Goal: Task Accomplishment & Management: Manage account settings

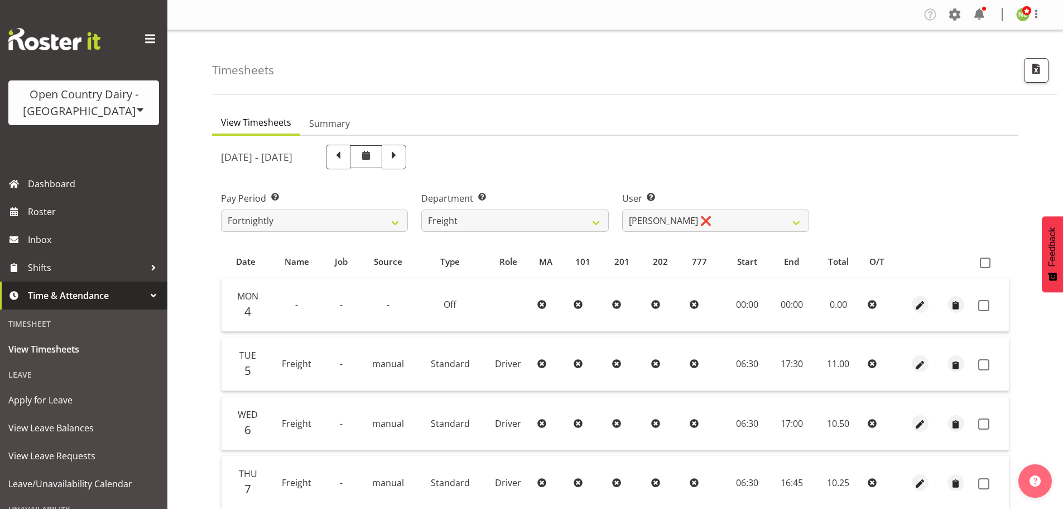
select select "702"
click at [655, 214] on select "Andy Earnshaw ❌ Arthur Jelley ❌ Blair Symon ❌ Brett (Spotty) McMurdo ❌ Cindy Ir…" at bounding box center [715, 220] width 187 height 22
click at [622, 209] on select "Andy Earnshaw ❌ Arthur Jelley ❌ Blair Symon ❌ Brett (Spotty) McMurdo ❌ Cindy Ir…" at bounding box center [715, 220] width 187 height 22
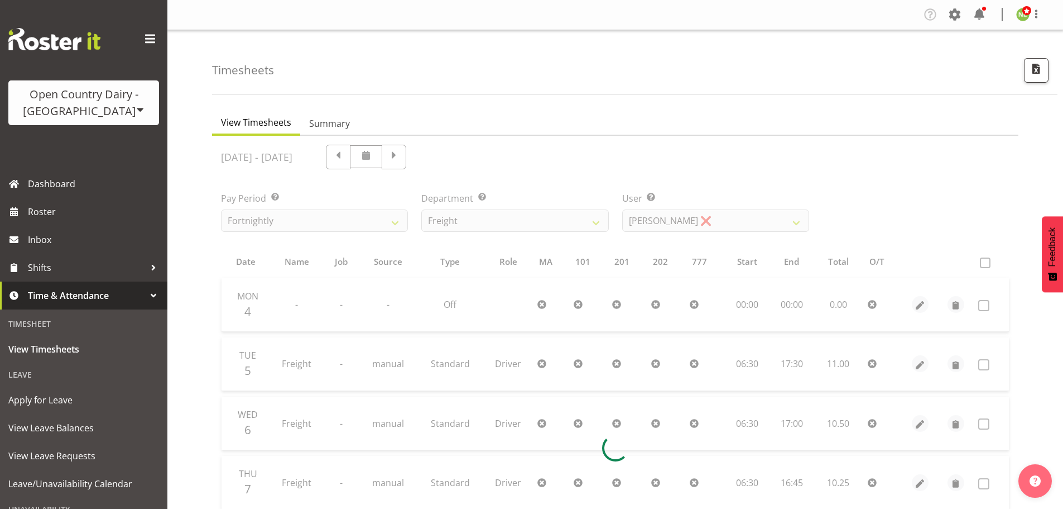
click at [665, 221] on div at bounding box center [615, 448] width 807 height 624
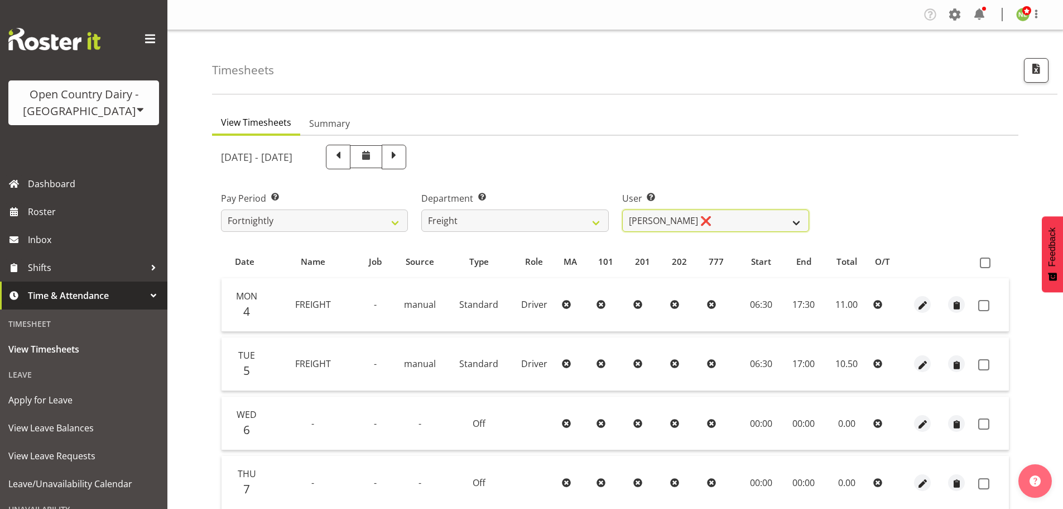
click at [665, 220] on select "Andy Earnshaw ❌ Arthur Jelley ❌ Blair Symon ❌ Brett (Spotty) McMurdo ❌ Cindy Ir…" at bounding box center [715, 220] width 187 height 22
select select "11798"
click at [622, 209] on select "Andy Earnshaw ❌ Arthur Jelley ❌ Blair Symon ❌ Brett (Spotty) McMurdo ❌ Cindy Ir…" at bounding box center [715, 220] width 187 height 22
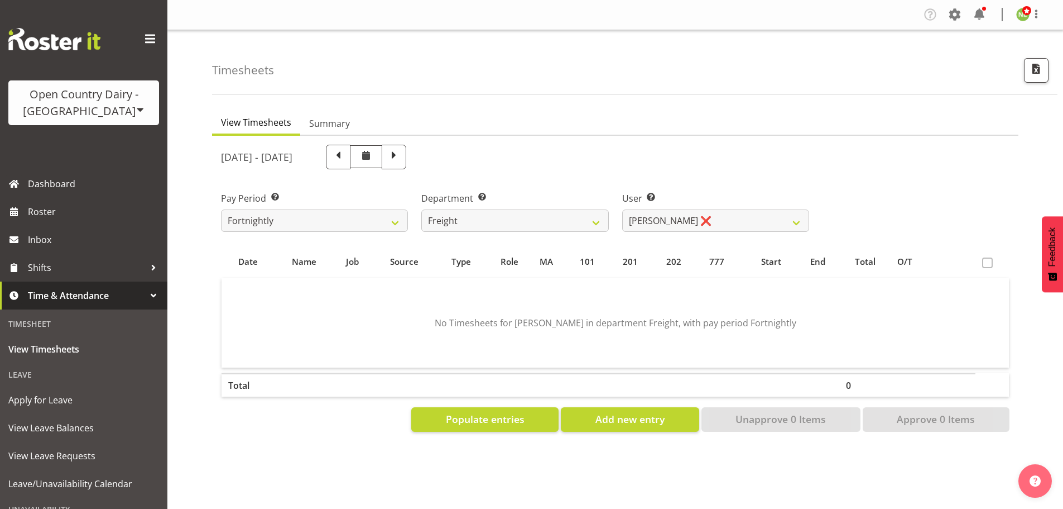
click at [662, 154] on div "August 4th - August 10th 2025" at bounding box center [515, 157] width 588 height 25
click at [520, 221] on select "734 735 736 737 738 739 850 851 852 853 854 855 856 858 861 862 865 868 869 870" at bounding box center [514, 220] width 187 height 22
click at [421, 209] on select "734 735 736 737 738 739 850 851 852 853 854 855 856 858 861 862 865 868 869 870" at bounding box center [514, 220] width 187 height 22
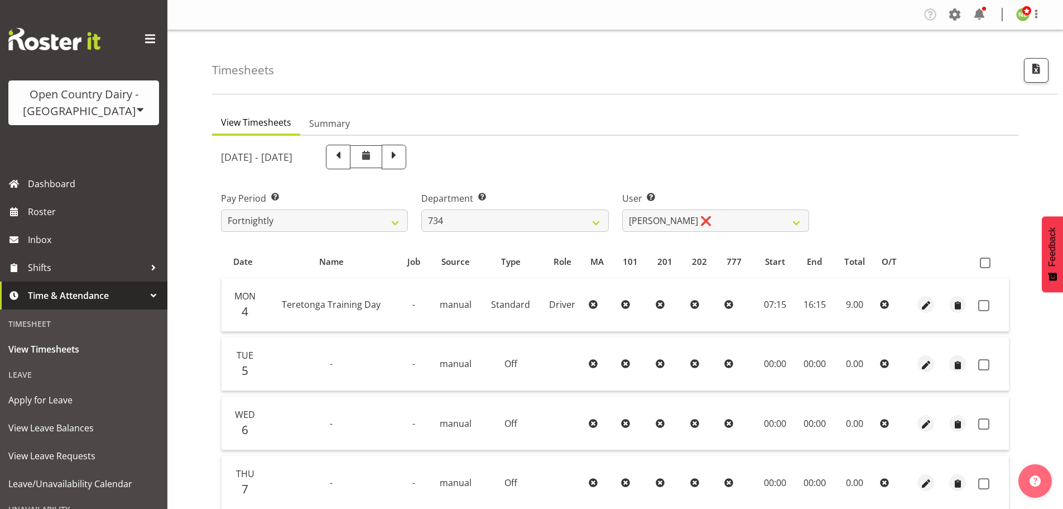
click at [572, 219] on div at bounding box center [615, 448] width 807 height 624
click at [531, 231] on select "734 735 736 737 738 739 850 851 852 853 854 855 856 858 861 862 865 868 869 870" at bounding box center [514, 220] width 187 height 22
select select "902"
click at [421, 209] on select "734 735 736 737 738 739 850 851 852 853 854 855 856 858 861 862 865 868 869 870" at bounding box center [514, 220] width 187 height 22
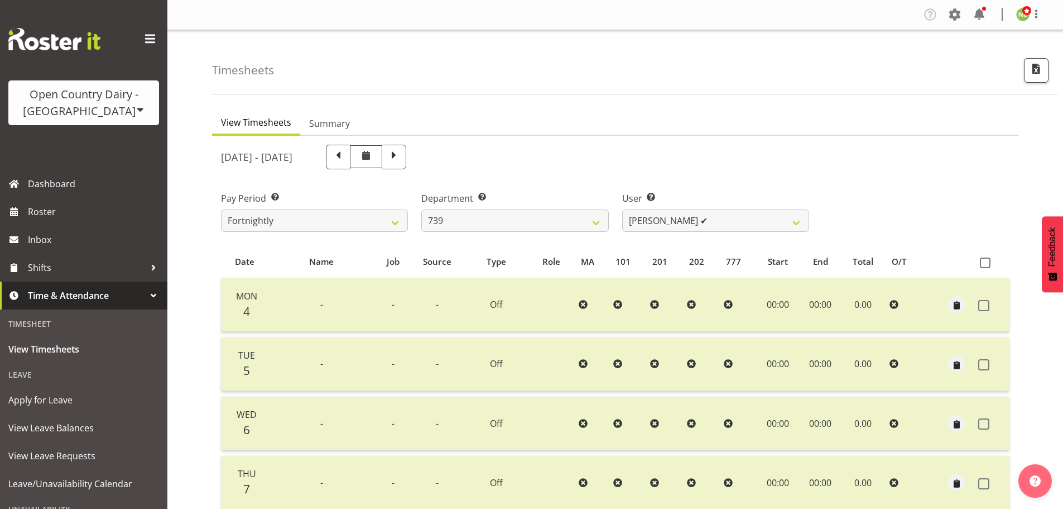
click at [679, 225] on div "August 4th - August 10th 2025 Pay Period Select which pay period you would like…" at bounding box center [615, 444] width 789 height 613
click at [679, 221] on select "Rick Murphy ✔ Tish Veint ❌" at bounding box center [715, 220] width 187 height 22
select select "9757"
click at [622, 209] on select "Rick Murphy ✔ Tish Veint ❌" at bounding box center [715, 220] width 187 height 22
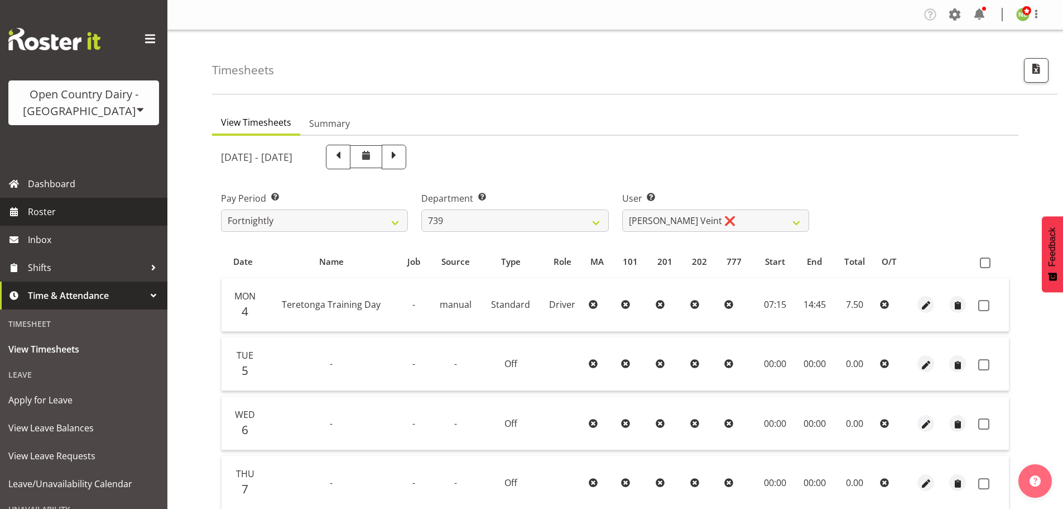
click at [40, 208] on span "Roster" at bounding box center [95, 211] width 134 height 17
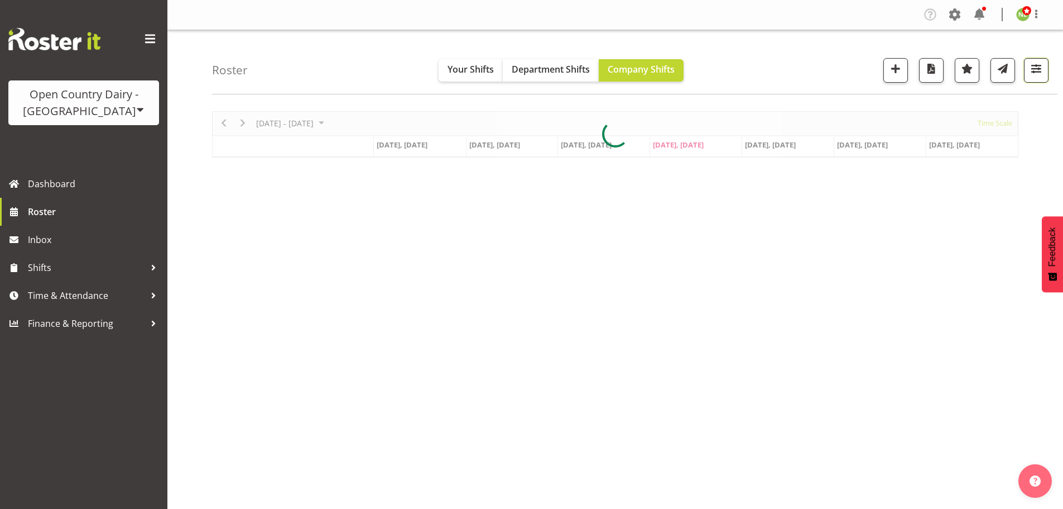
click at [1035, 70] on span "button" at bounding box center [1036, 68] width 15 height 15
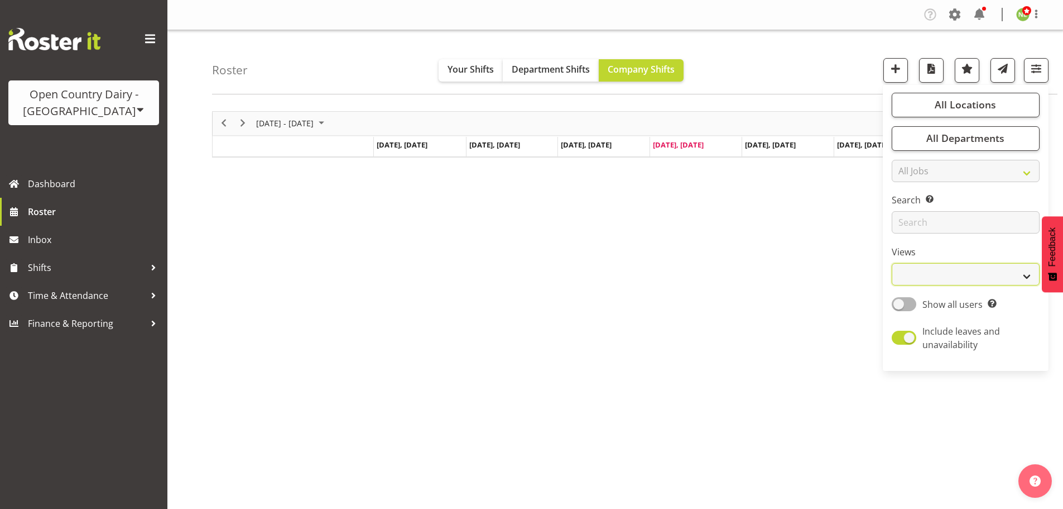
click at [935, 275] on select "Staff Role Shift - Horizontal Shift - Vertical Staff - Location" at bounding box center [966, 274] width 148 height 22
select select "staff"
click at [893, 263] on select "Staff Role Shift - Horizontal Shift - Vertical Staff - Location" at bounding box center [966, 274] width 148 height 22
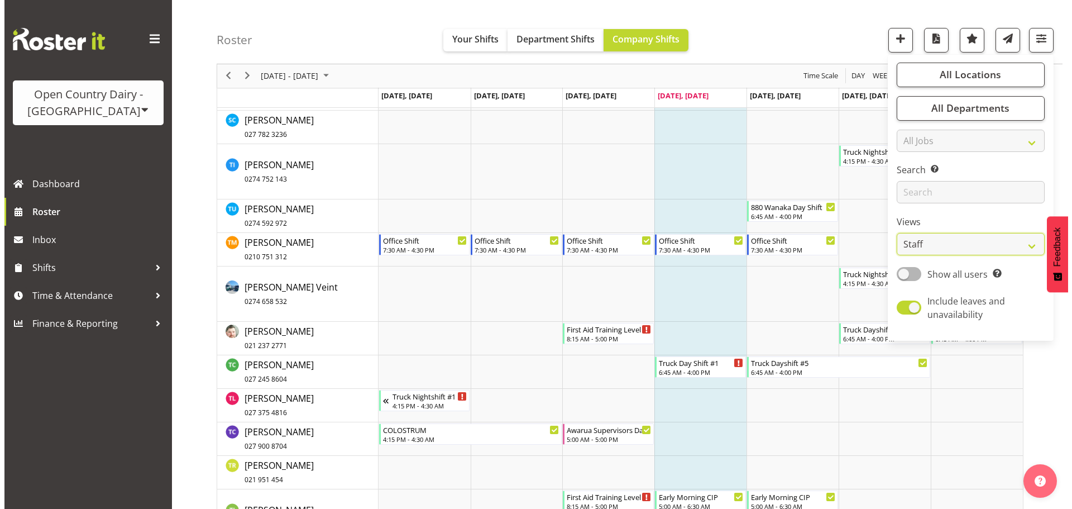
scroll to position [5861, 0]
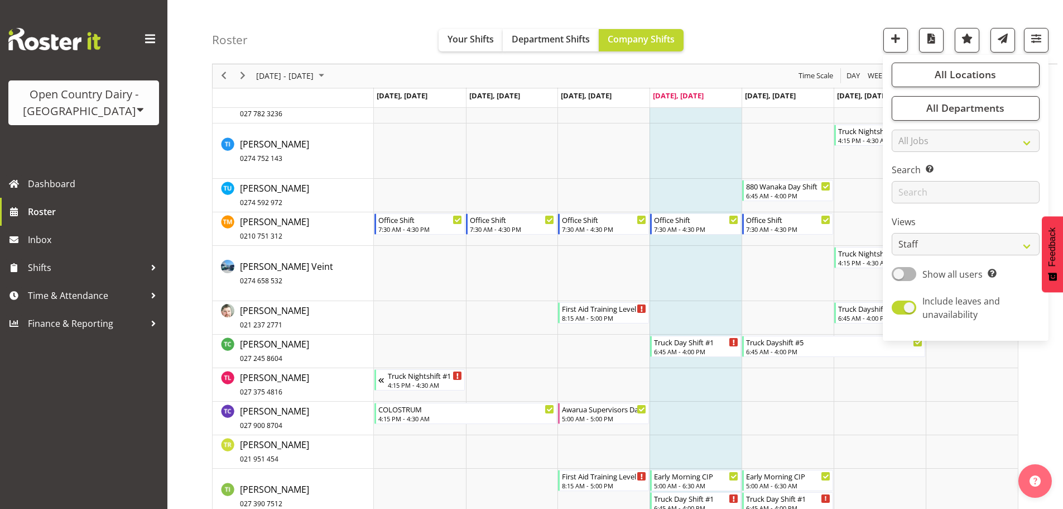
click at [776, 44] on div "Roster Your Shifts Department Shifts Company Shifts All Locations Clear Awarua …" at bounding box center [635, 32] width 846 height 64
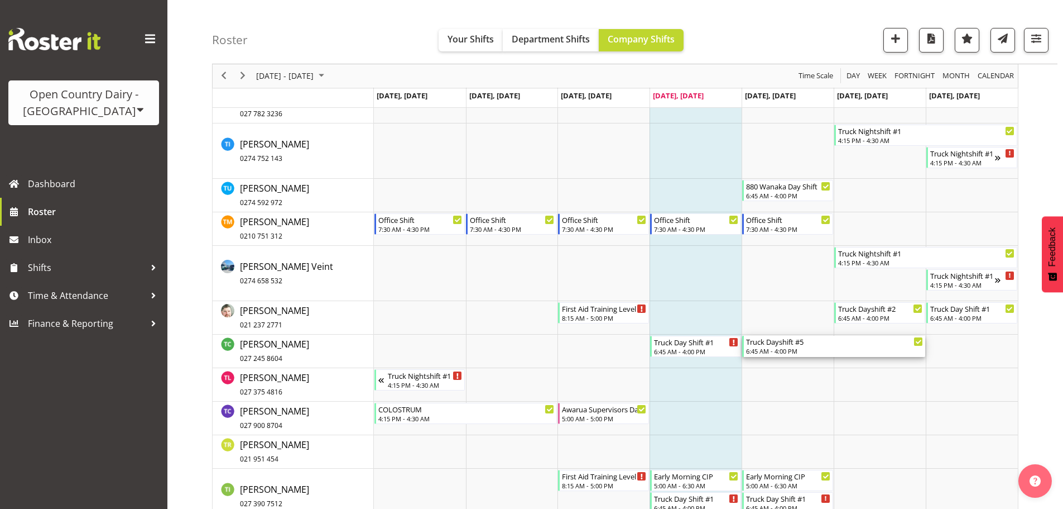
click at [787, 349] on div "6:45 AM - 4:00 PM" at bounding box center [834, 350] width 177 height 9
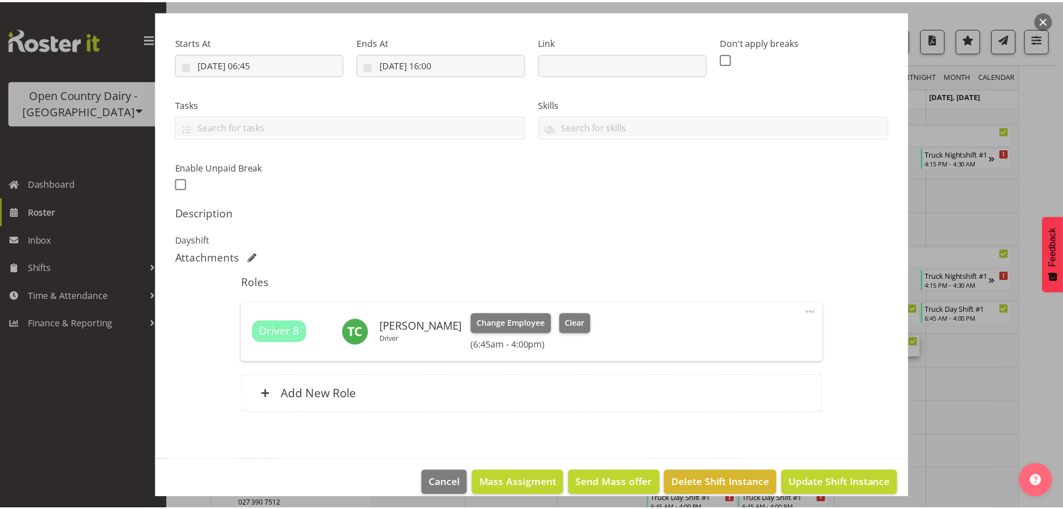
scroll to position [167, 0]
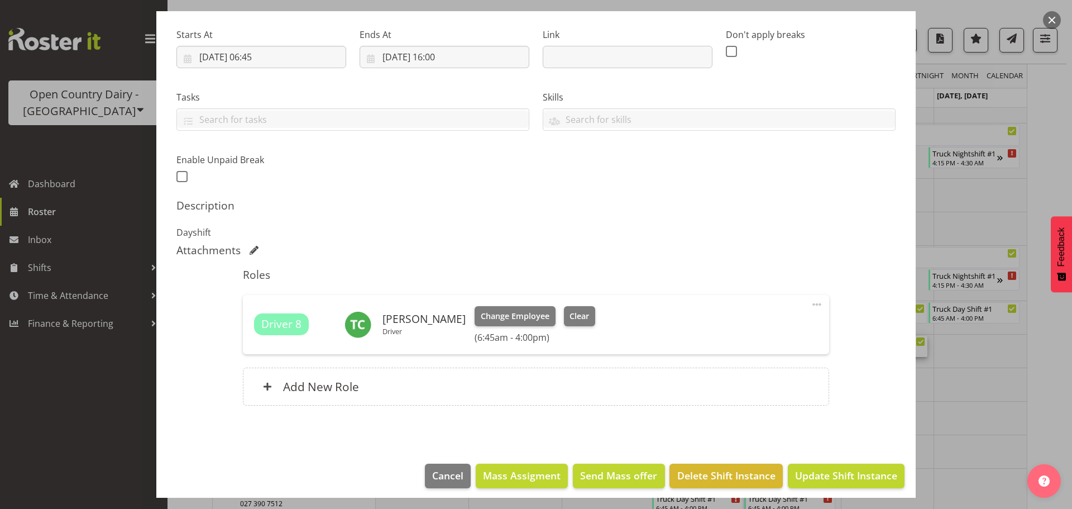
click at [811, 301] on span at bounding box center [816, 304] width 13 height 13
click at [763, 328] on link "Edit" at bounding box center [769, 329] width 107 height 20
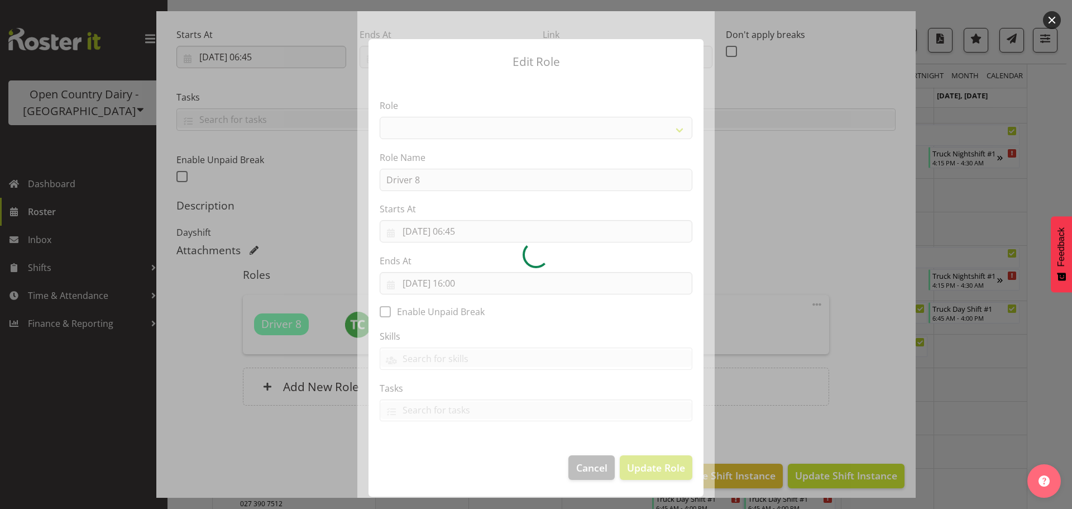
select select "1154"
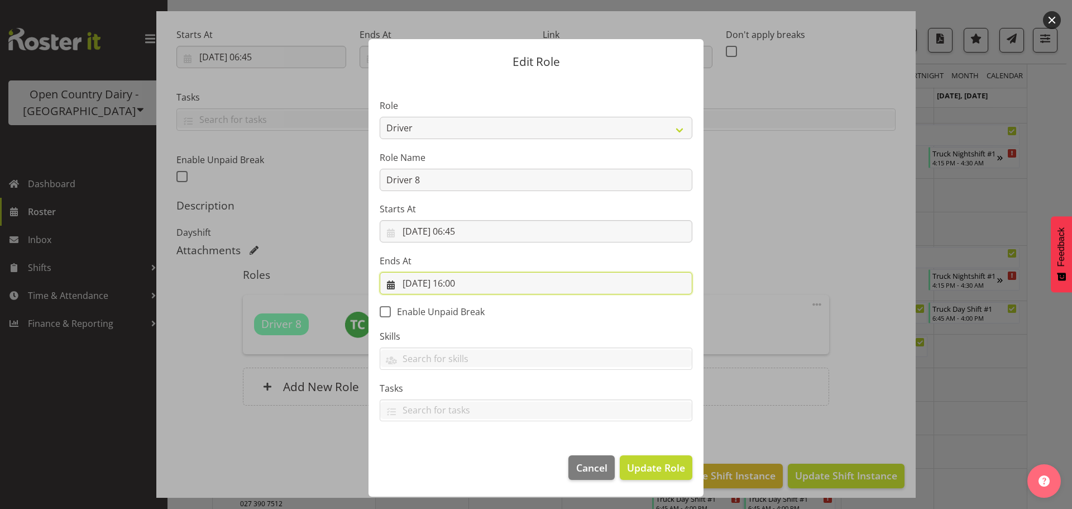
click at [410, 282] on input "16/08/2025, 16:00" at bounding box center [536, 283] width 313 height 22
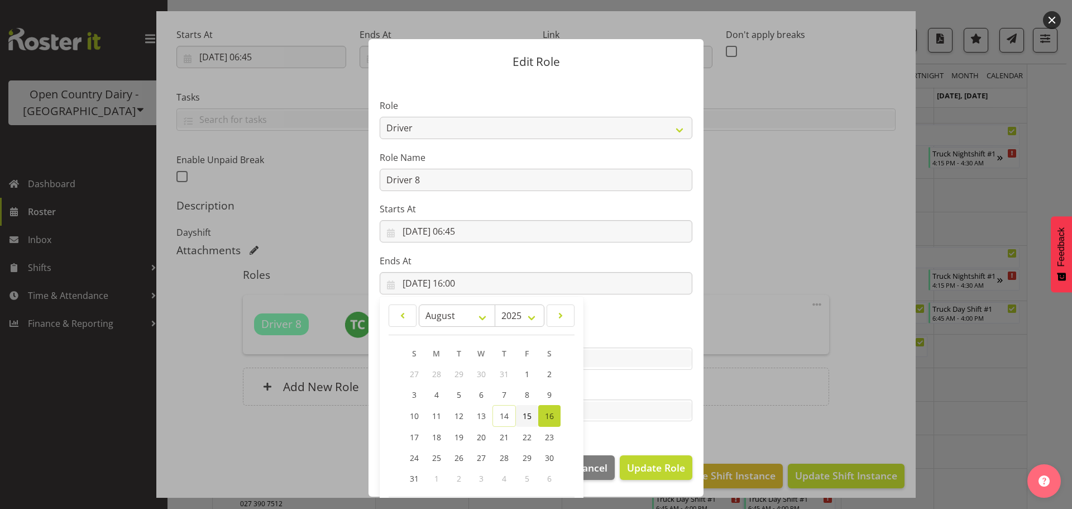
click at [523, 411] on span "15" at bounding box center [527, 415] width 9 height 11
type input "15/08/2025, 16:00"
drag, startPoint x: 663, startPoint y: 472, endPoint x: 668, endPoint y: 467, distance: 6.7
click at [663, 471] on span "Update Role" at bounding box center [656, 467] width 58 height 15
select select
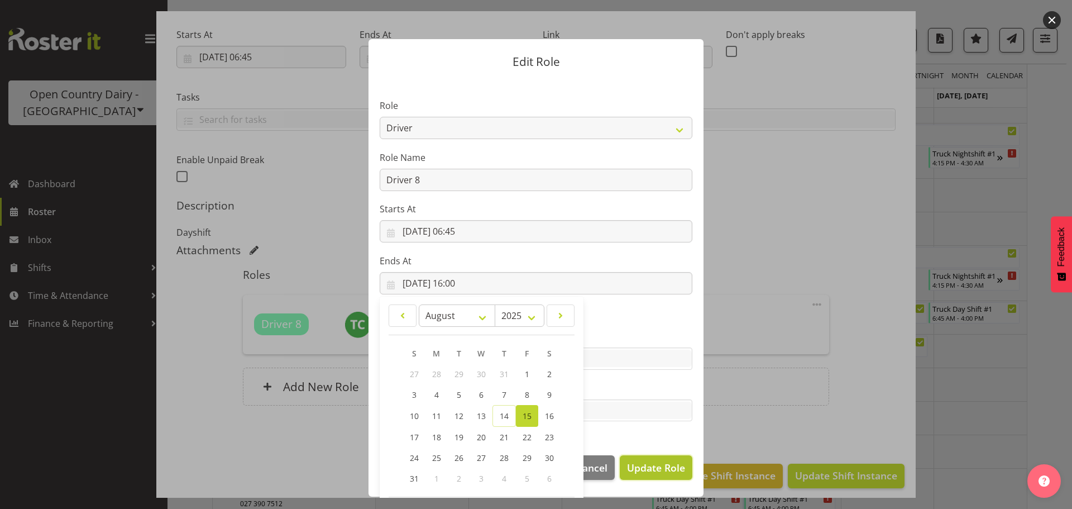
select select
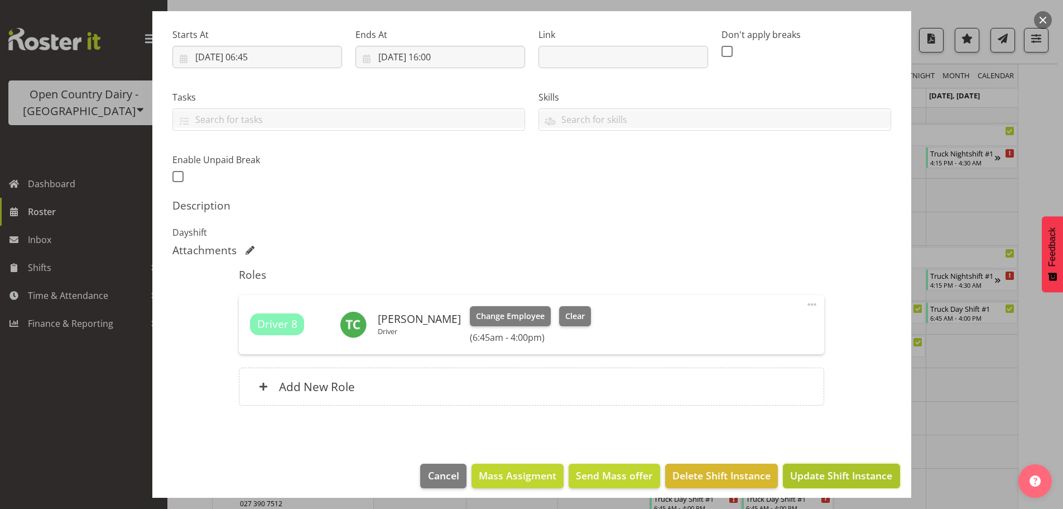
click at [830, 476] on span "Update Shift Instance" at bounding box center [841, 475] width 102 height 15
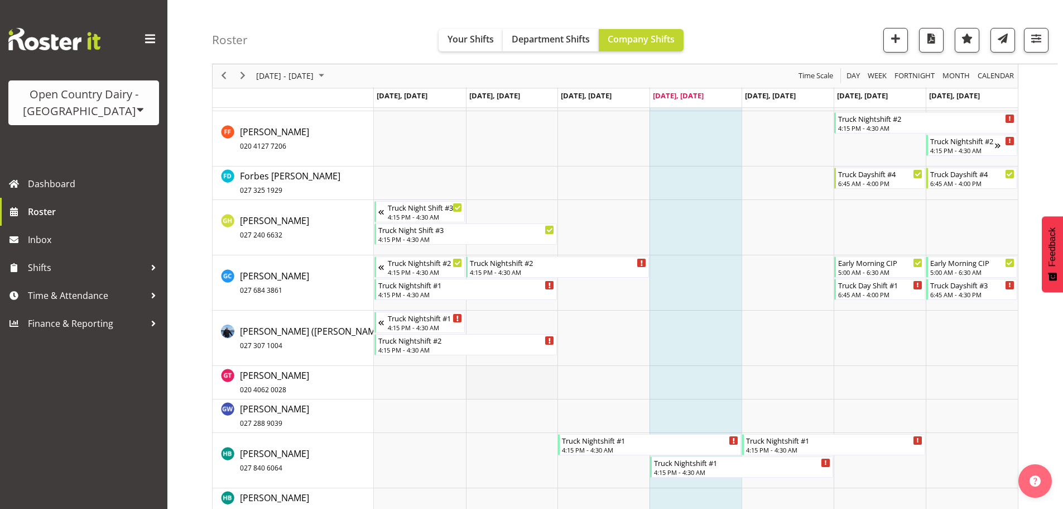
scroll to position [2635, 0]
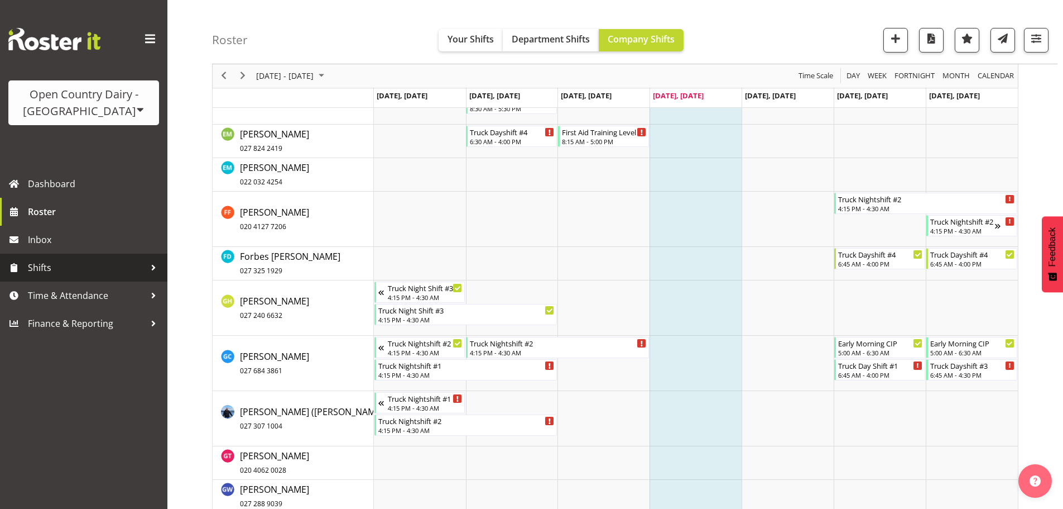
click at [55, 263] on span "Shifts" at bounding box center [86, 267] width 117 height 17
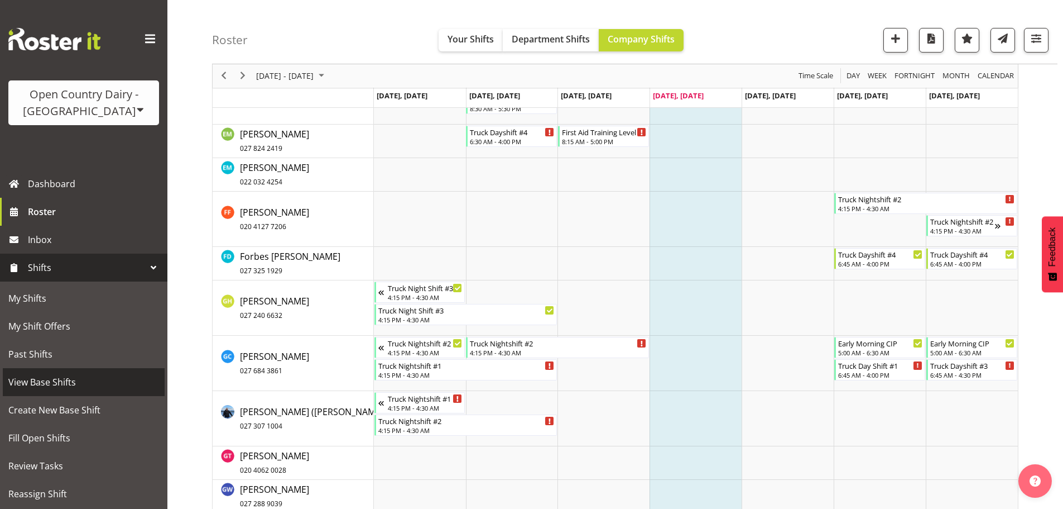
click at [57, 381] on span "View Base Shifts" at bounding box center [83, 381] width 151 height 17
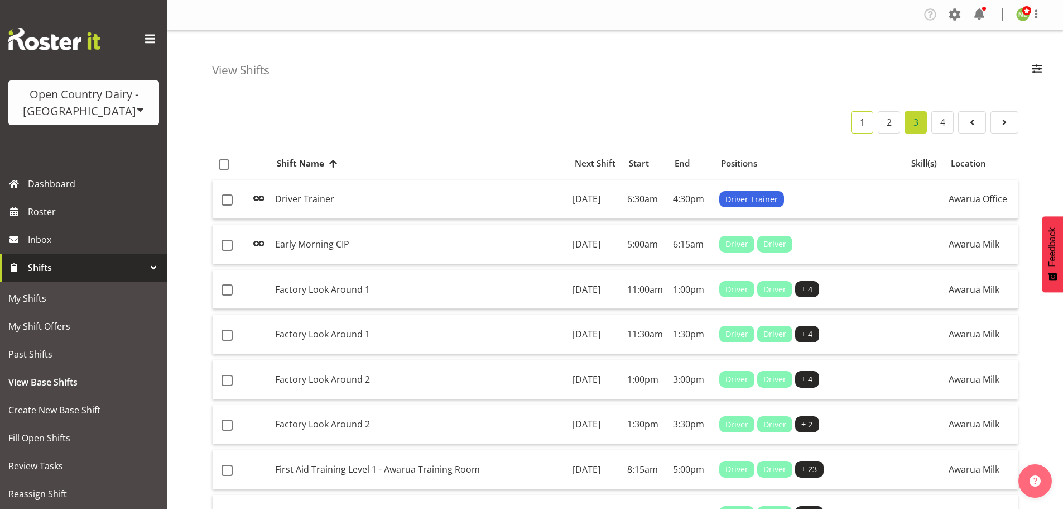
click at [863, 126] on link "1" at bounding box center [862, 122] width 22 height 22
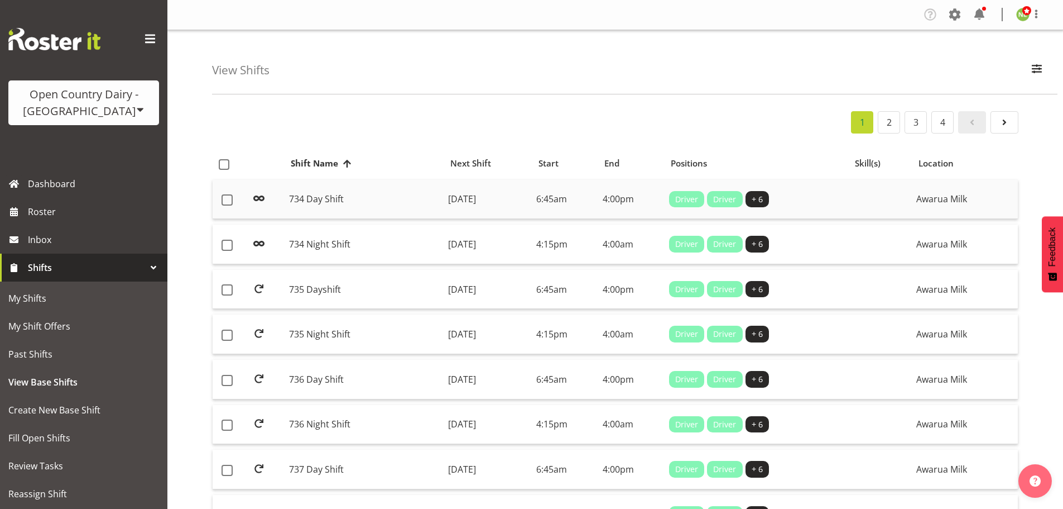
click at [330, 194] on td "734 Day Shift" at bounding box center [364, 200] width 159 height 40
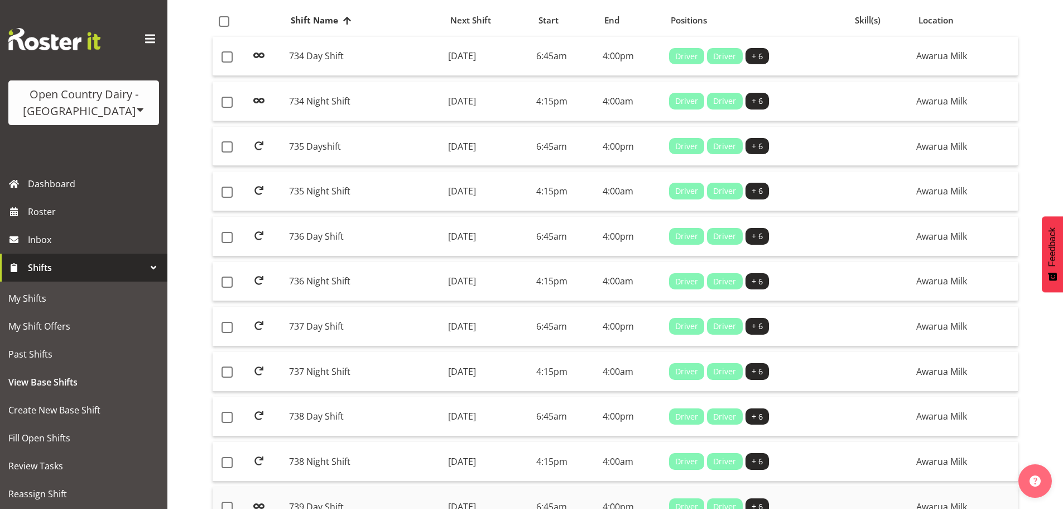
scroll to position [279, 0]
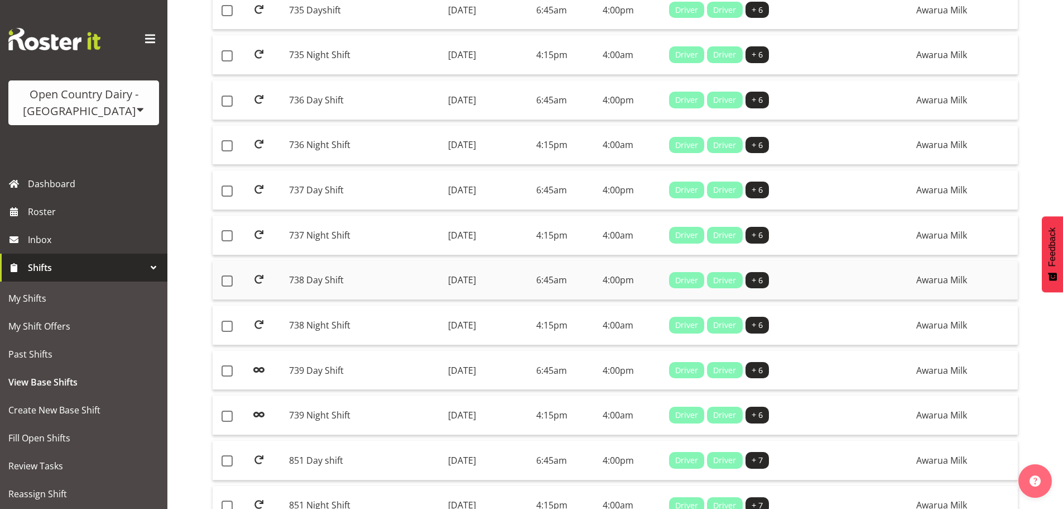
click at [269, 276] on td at bounding box center [266, 281] width 37 height 40
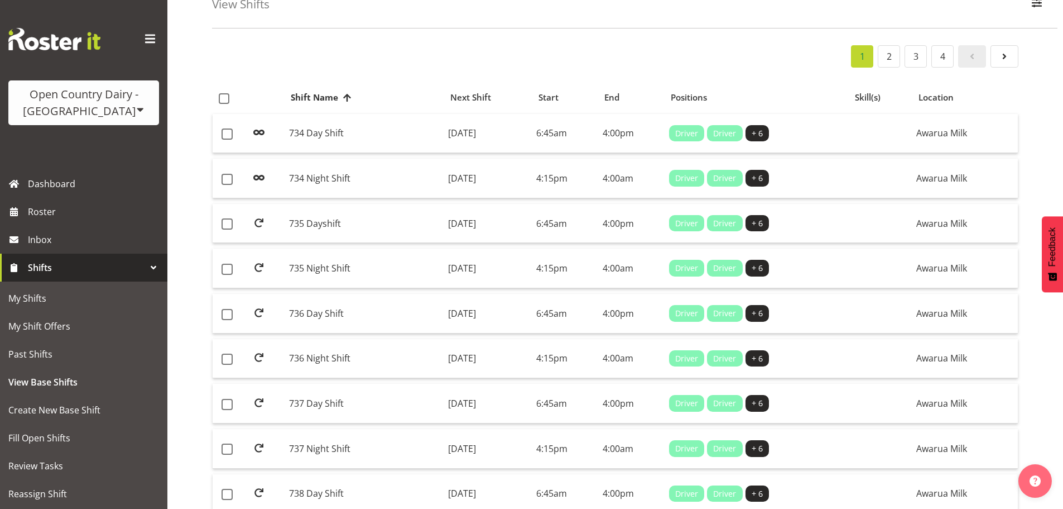
scroll to position [0, 0]
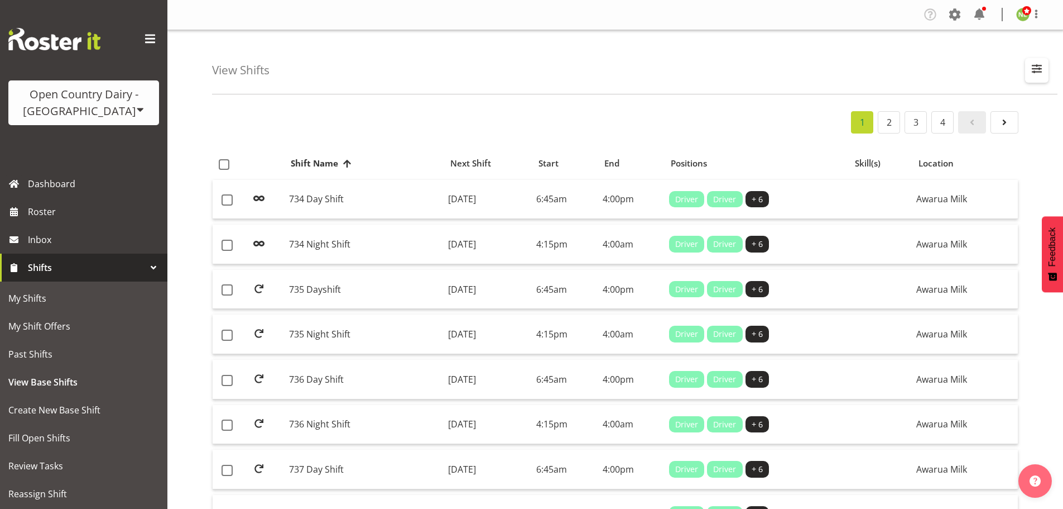
click at [1045, 60] on button "button" at bounding box center [1036, 70] width 23 height 25
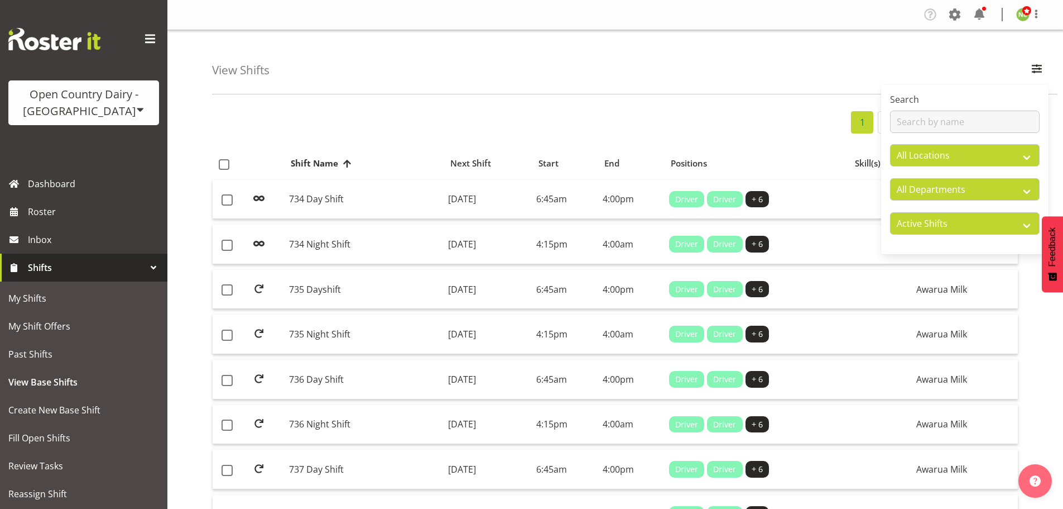
click at [744, 69] on div "View Shifts Search All Locations Awarua Milk Awarua Office Freight Horotiu offi…" at bounding box center [635, 62] width 846 height 64
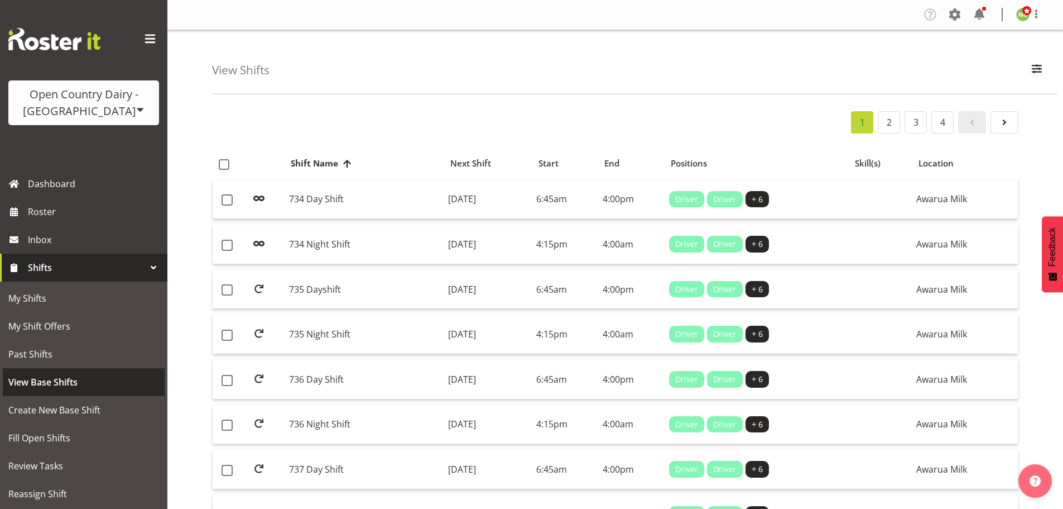
click at [66, 382] on span "View Base Shifts" at bounding box center [83, 381] width 151 height 17
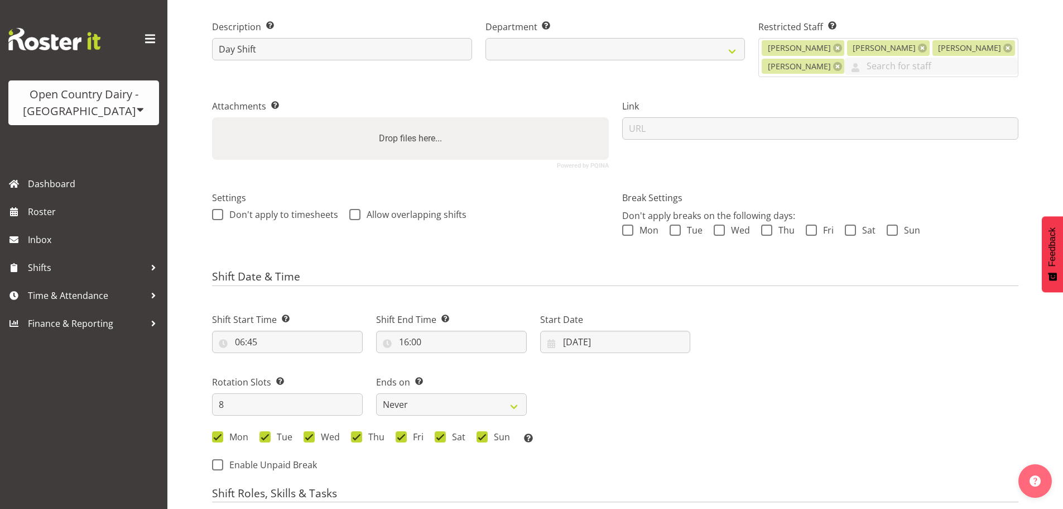
scroll to position [335, 0]
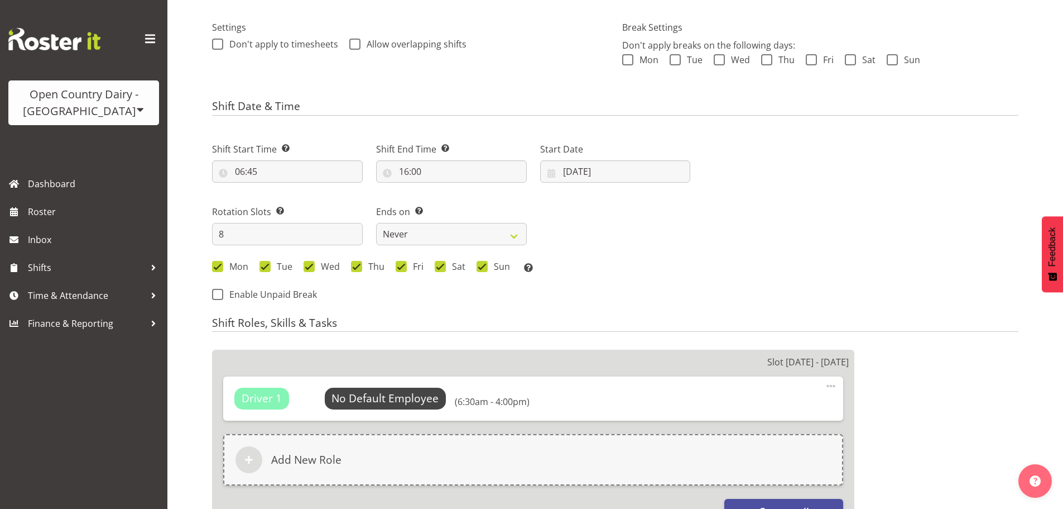
select select
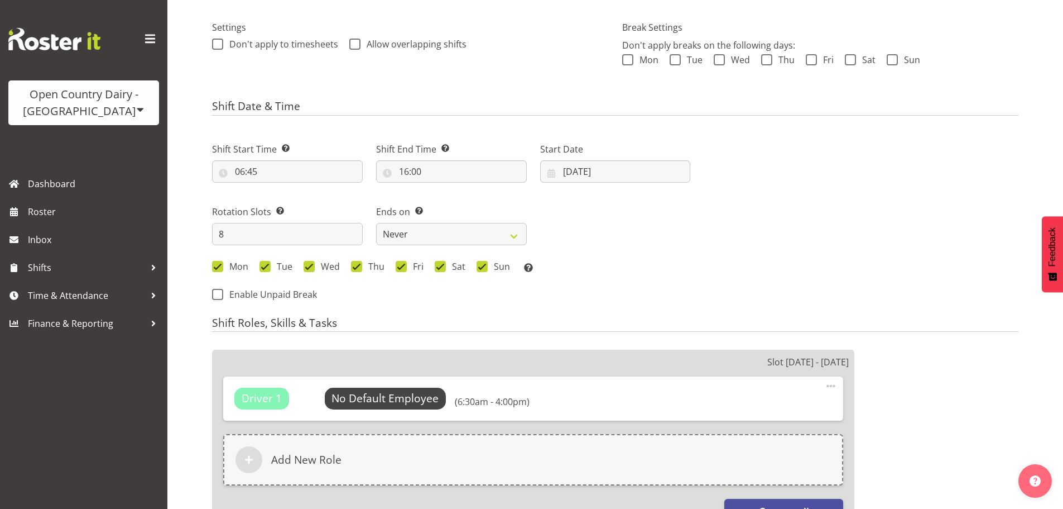
select select
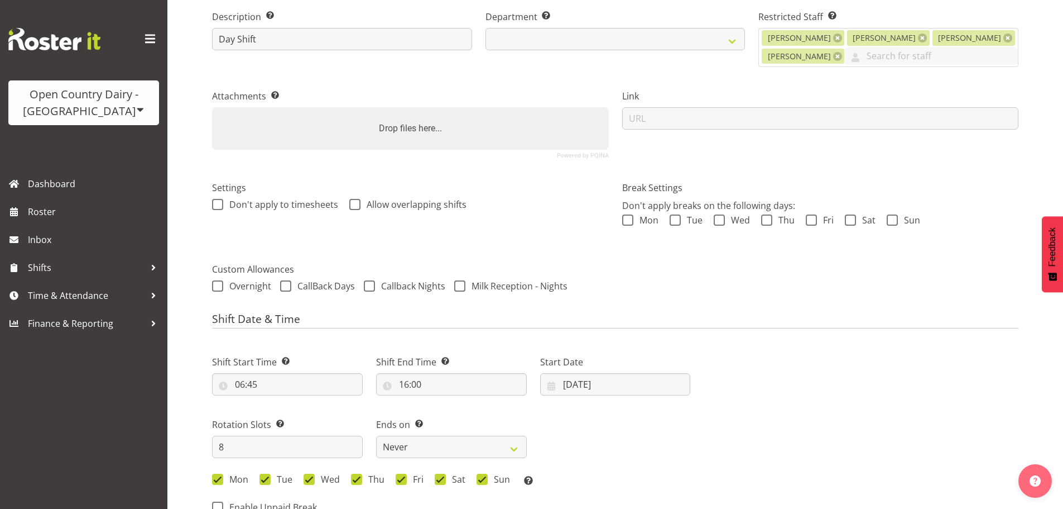
scroll to position [167, 0]
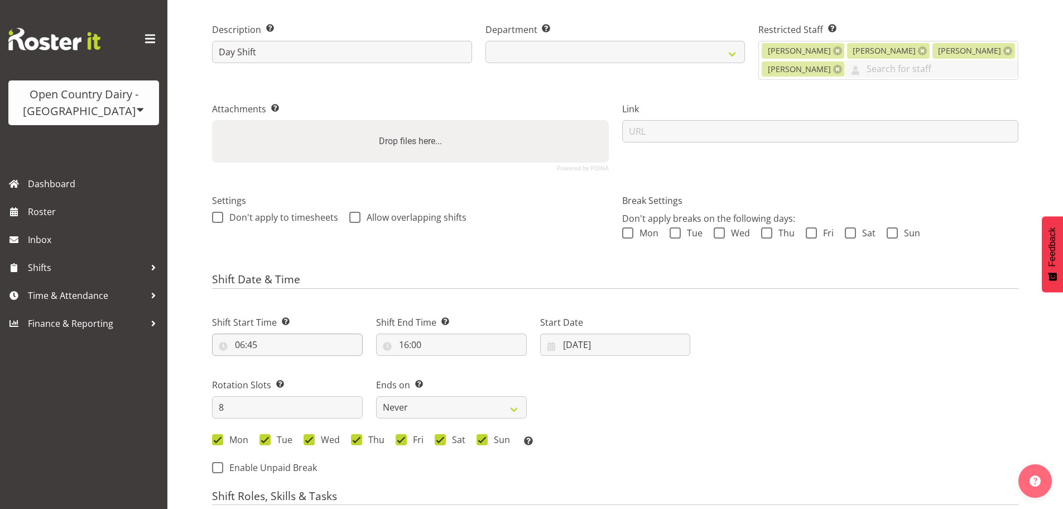
scroll to position [167, 0]
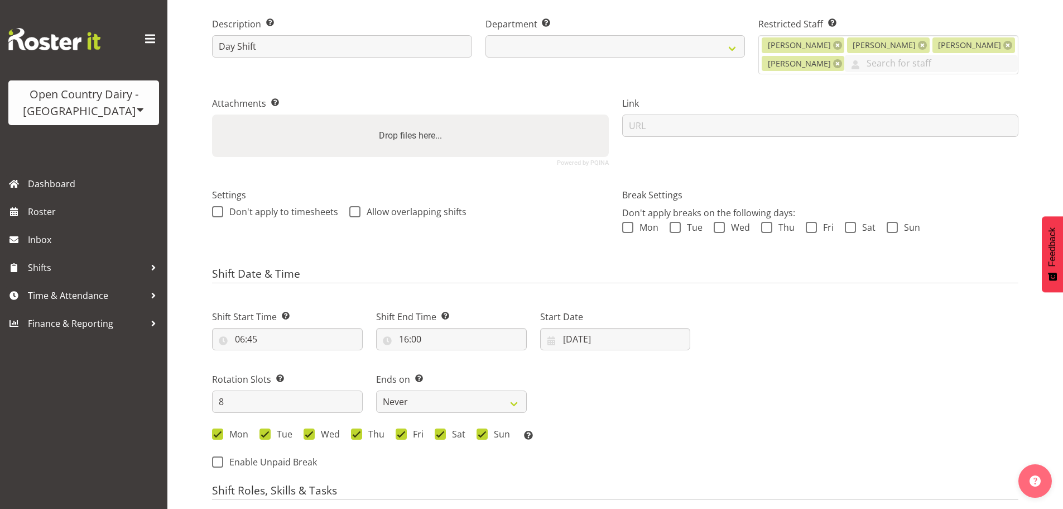
select select
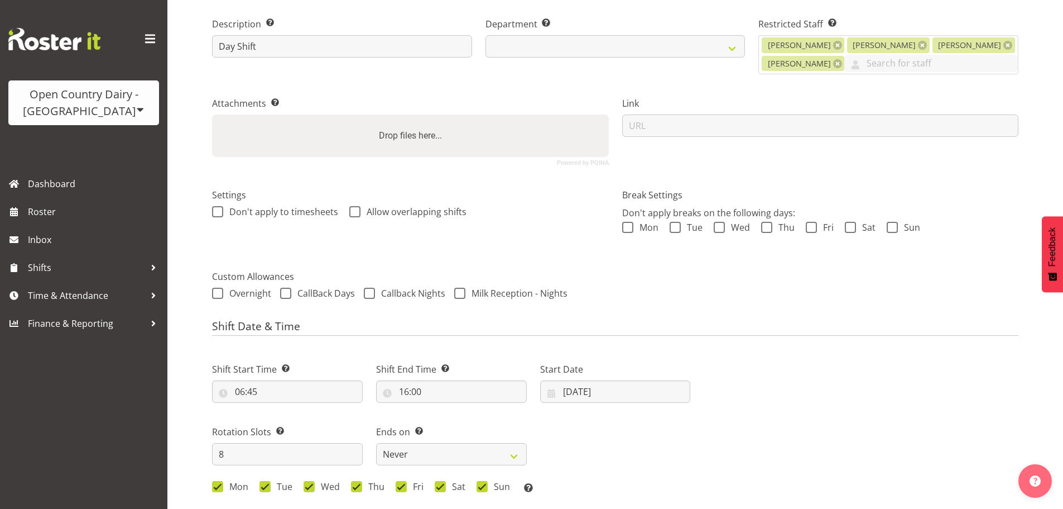
select select
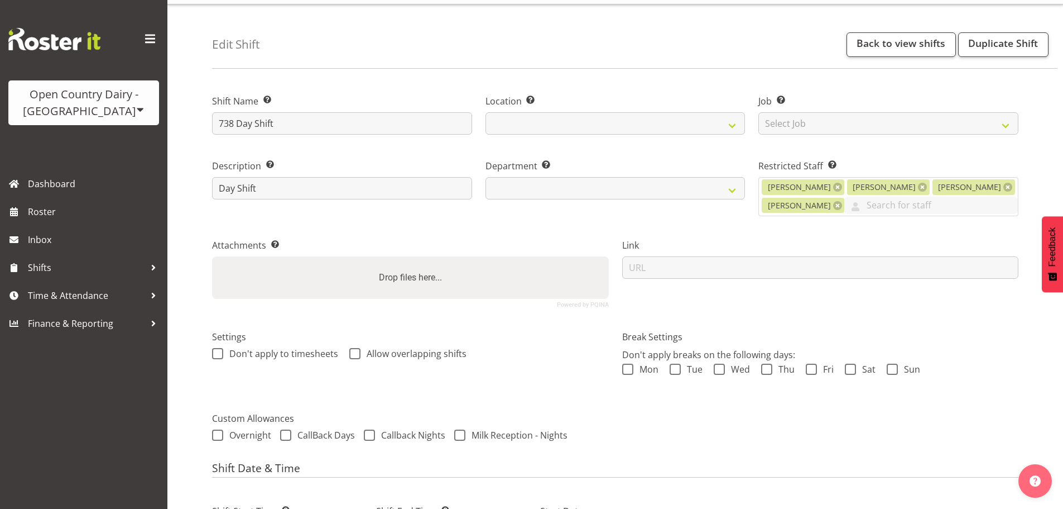
scroll to position [0, 0]
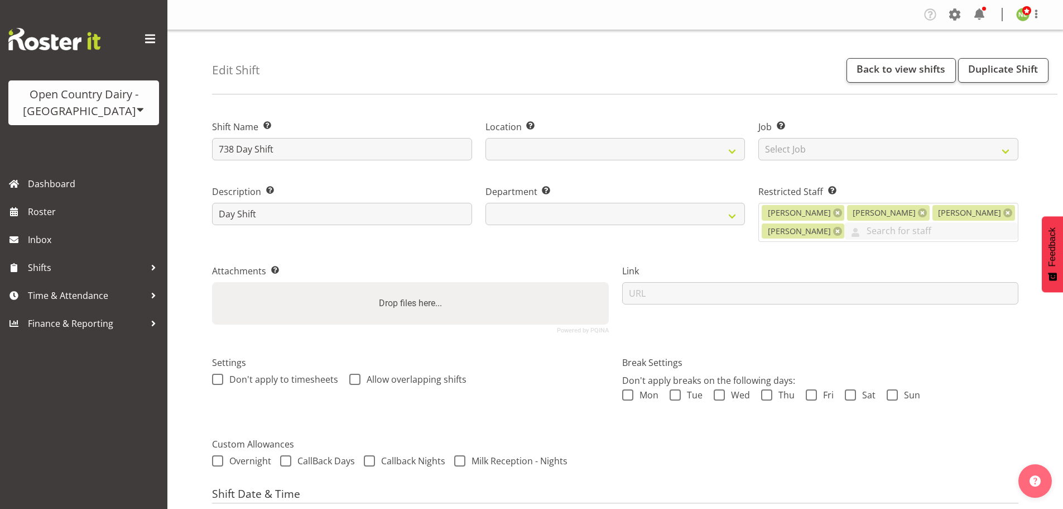
select select "904"
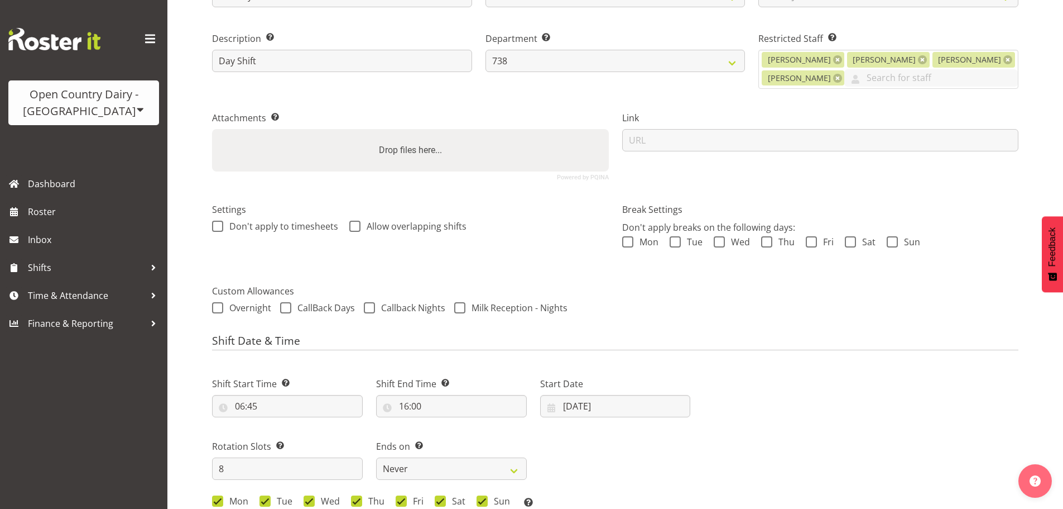
scroll to position [112, 0]
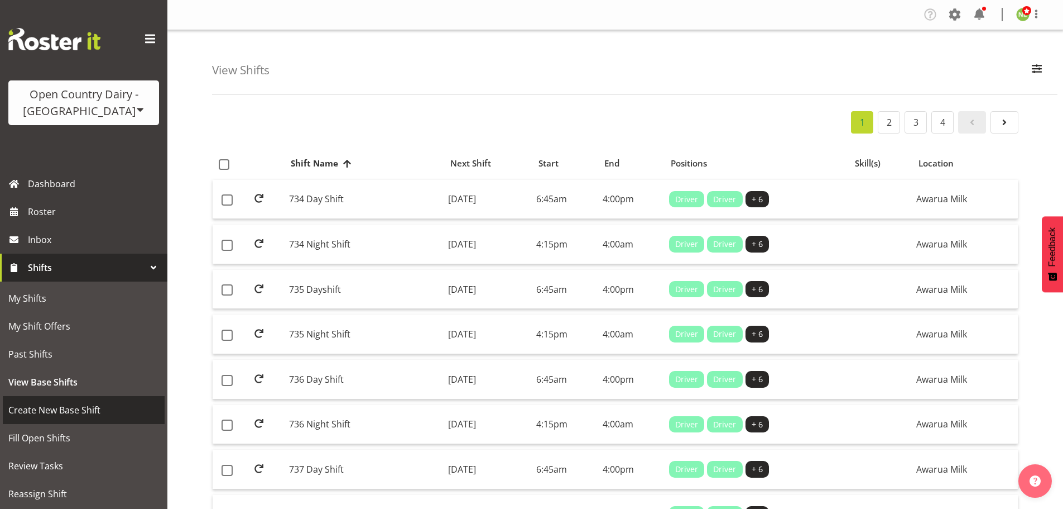
click at [74, 408] on span "Create New Base Shift" at bounding box center [83, 409] width 151 height 17
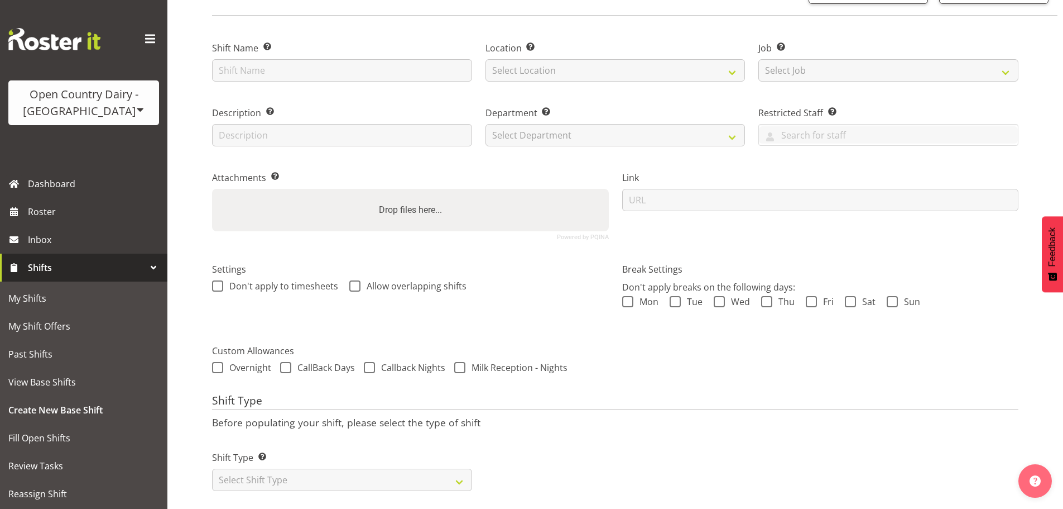
scroll to position [95, 0]
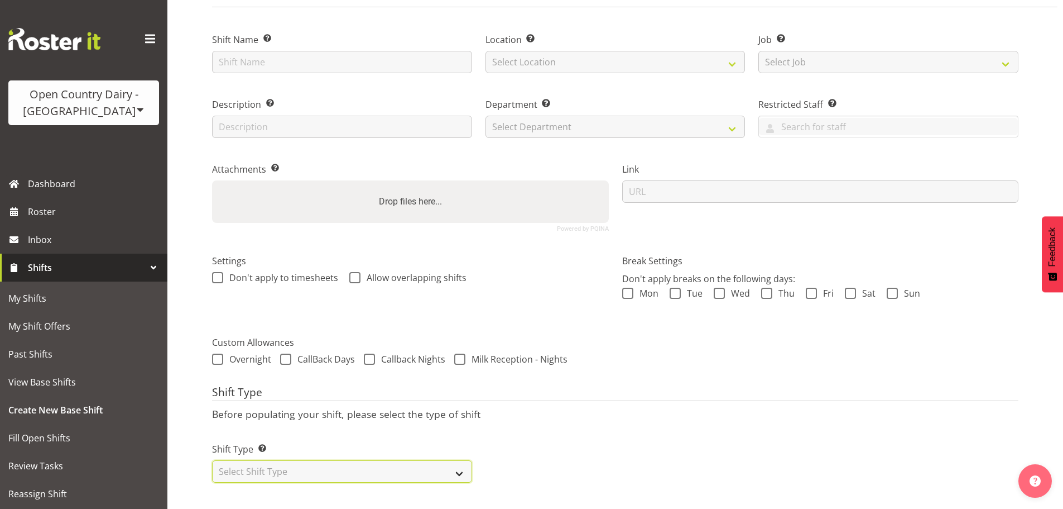
click at [258, 460] on select "Select Shift Type One Off Shift Recurring Shift Rotating Shift" at bounding box center [342, 471] width 260 height 22
click at [241, 461] on select "Select Shift Type One Off Shift Recurring Shift Rotating Shift" at bounding box center [342, 471] width 260 height 22
click at [190, 442] on div "Create Shift Guided Walkthrough Back to view shifts Shift Name Enter a name for…" at bounding box center [615, 226] width 896 height 566
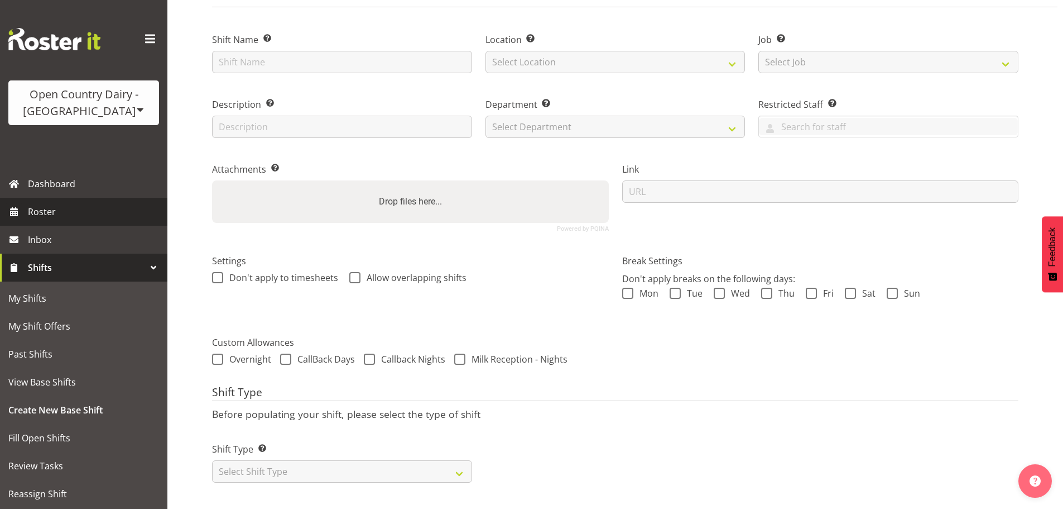
click at [38, 208] on span "Roster" at bounding box center [95, 211] width 134 height 17
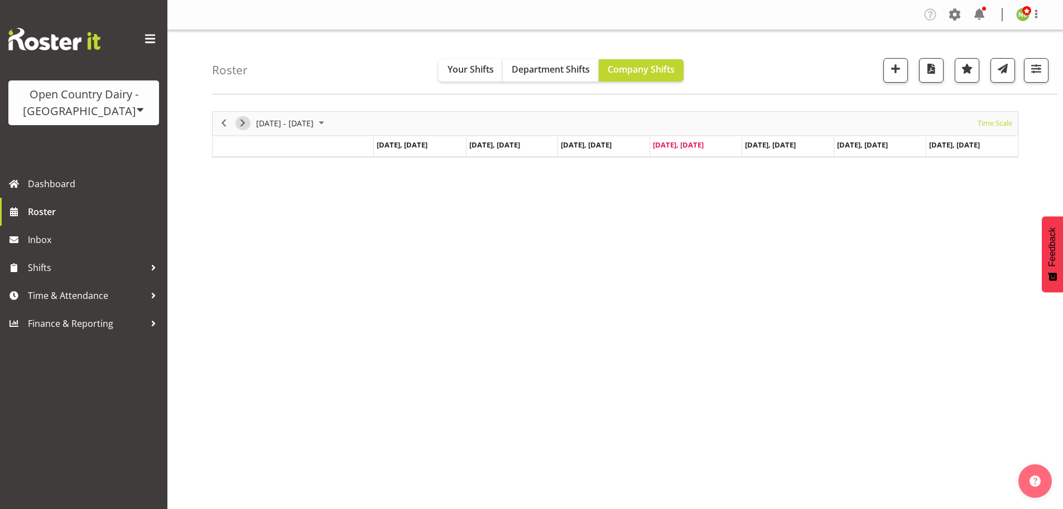
click at [245, 121] on span "Next" at bounding box center [242, 123] width 13 height 14
click at [1039, 64] on span "button" at bounding box center [1036, 68] width 15 height 15
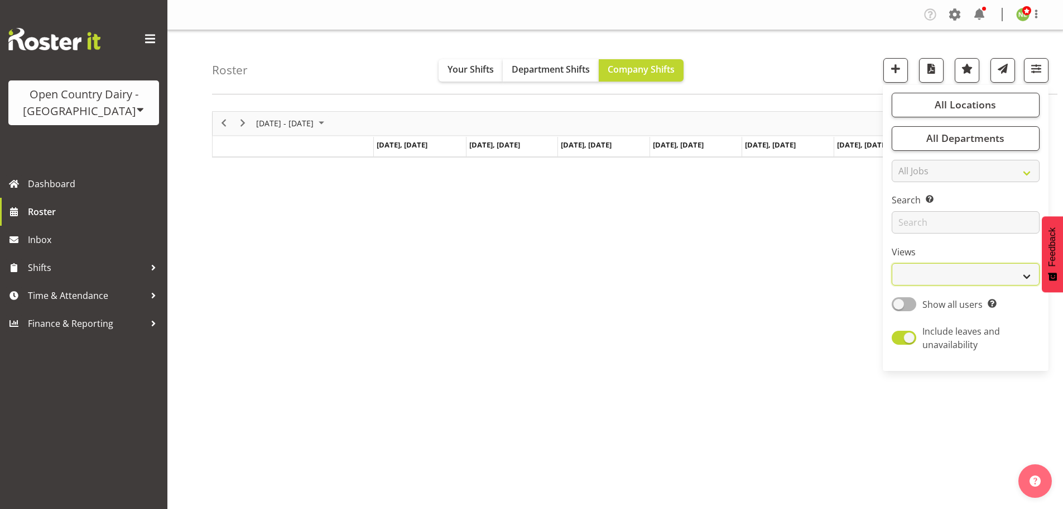
click at [929, 272] on select "Staff Role Shift - Horizontal Shift - Vertical Staff - Location" at bounding box center [966, 274] width 148 height 22
select select "staff"
click at [893, 263] on select "Staff Role Shift - Horizontal Shift - Vertical Staff - Location" at bounding box center [966, 274] width 148 height 22
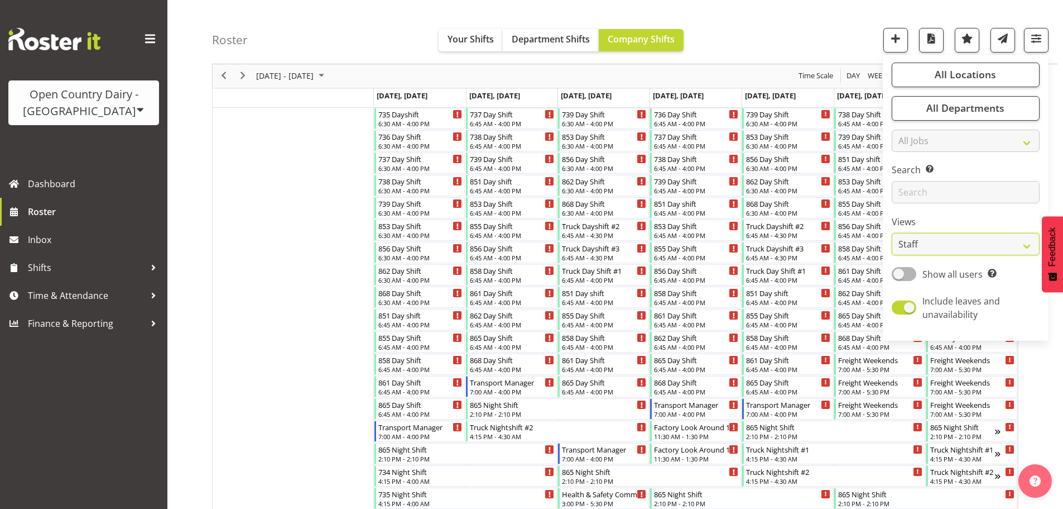
scroll to position [167, 0]
